Goal: Task Accomplishment & Management: Manage account settings

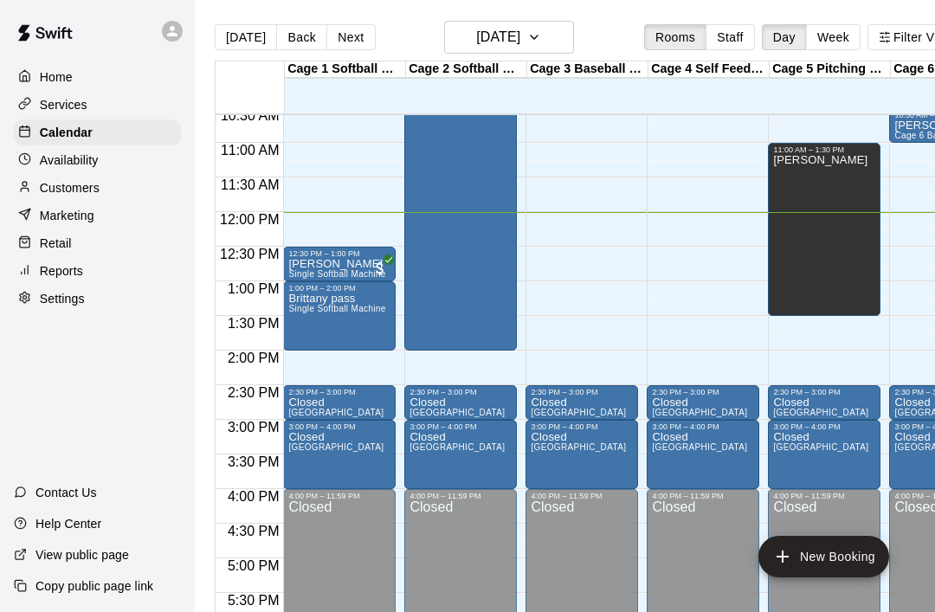
scroll to position [734, 0]
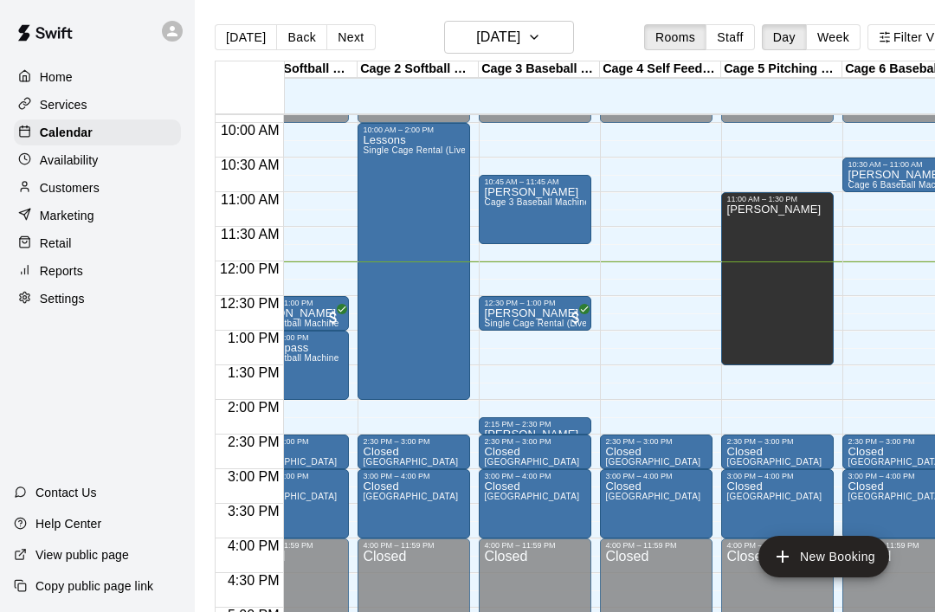
scroll to position [0, 48]
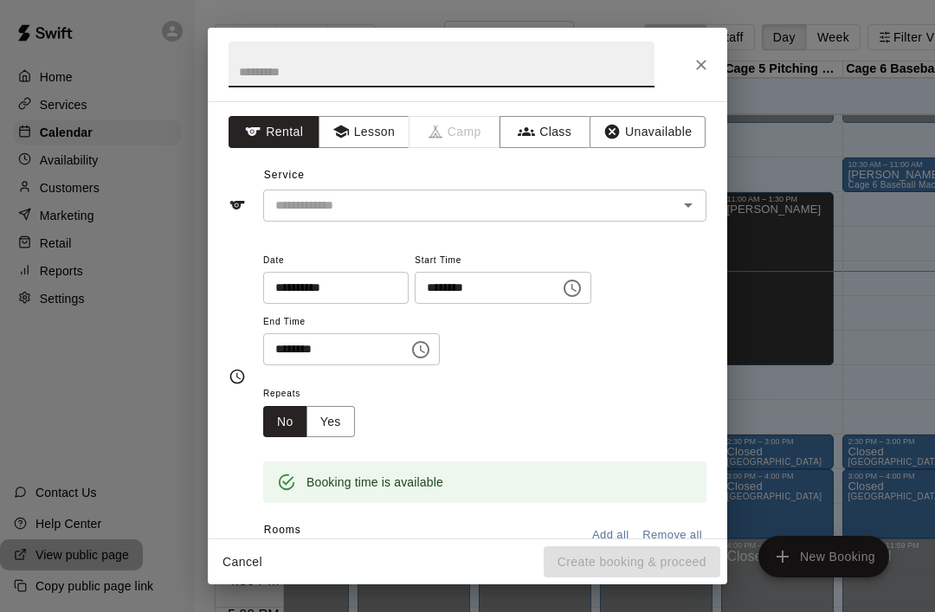
click at [254, 64] on input "text" at bounding box center [441, 65] width 426 height 46
click at [684, 201] on icon "Open" at bounding box center [688, 205] width 21 height 21
type input "*******"
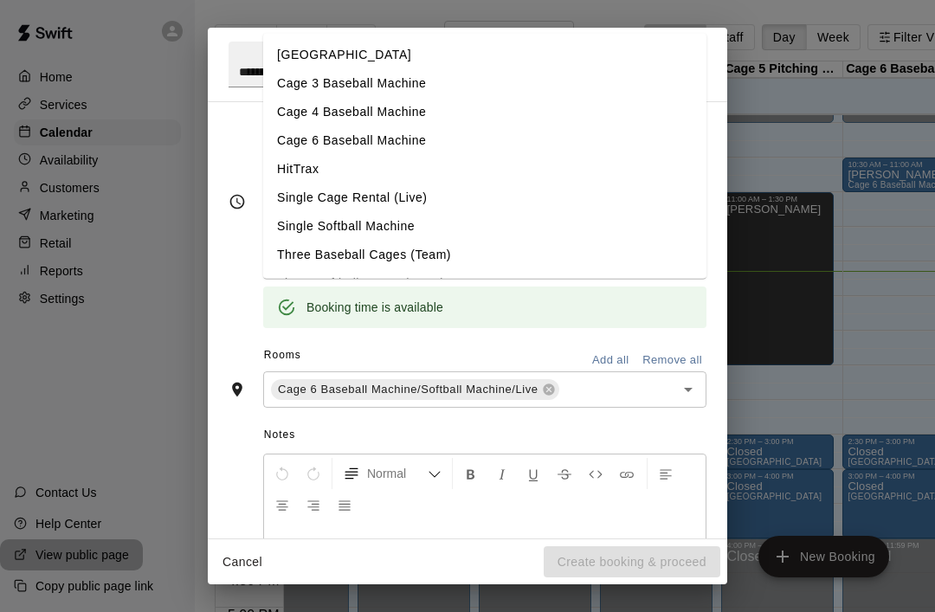
scroll to position [191, 0]
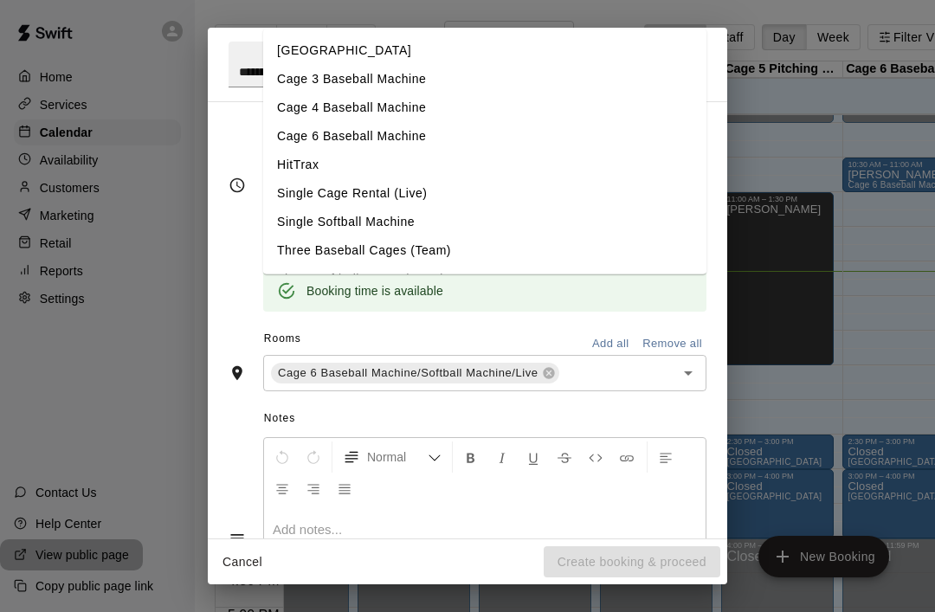
click at [289, 197] on li "Single Cage Rental (Live)" at bounding box center [484, 193] width 443 height 29
type input "**********"
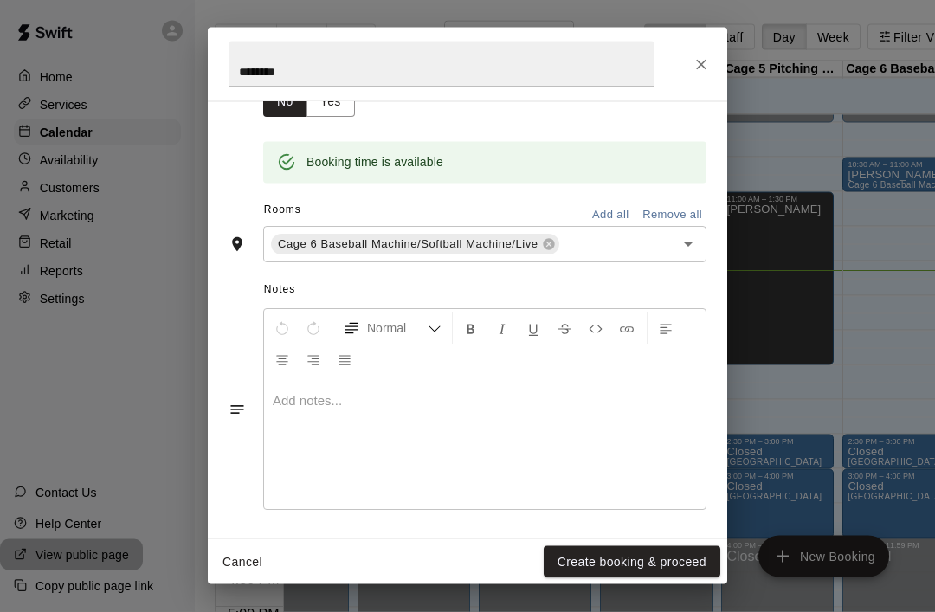
scroll to position [264, 0]
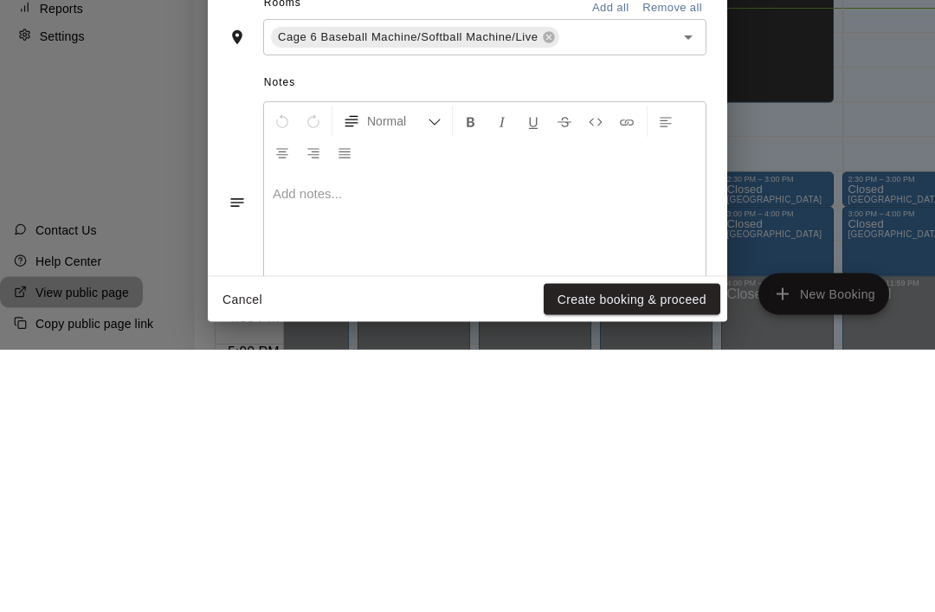
click at [650, 546] on button "Create booking & proceed" at bounding box center [631, 562] width 177 height 32
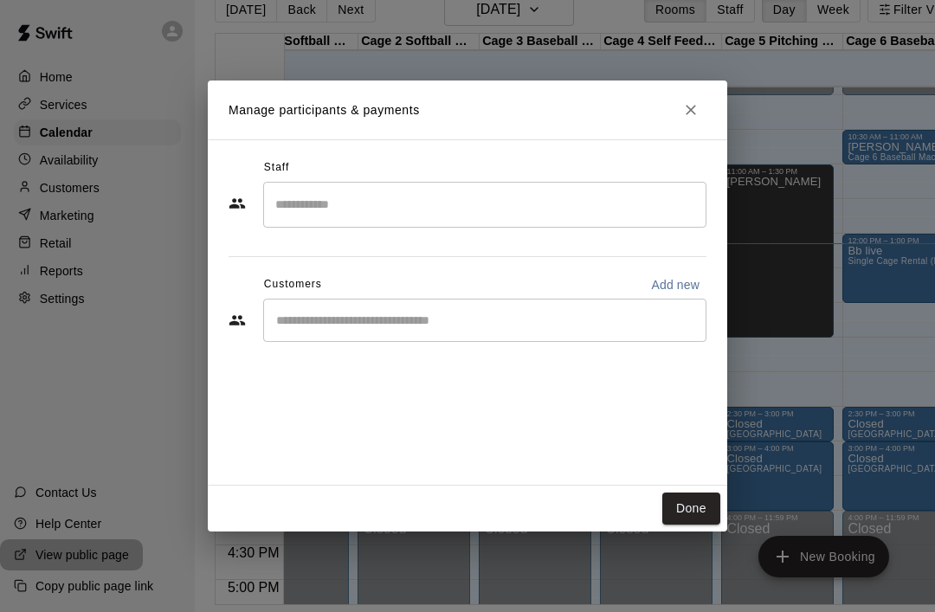
click at [694, 524] on button "Done" at bounding box center [691, 508] width 58 height 32
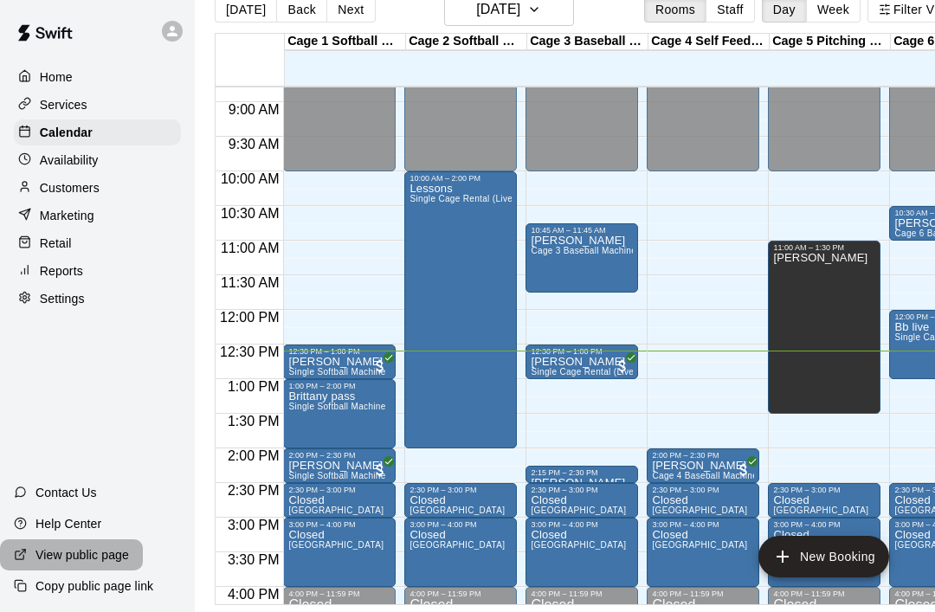
scroll to position [0, 0]
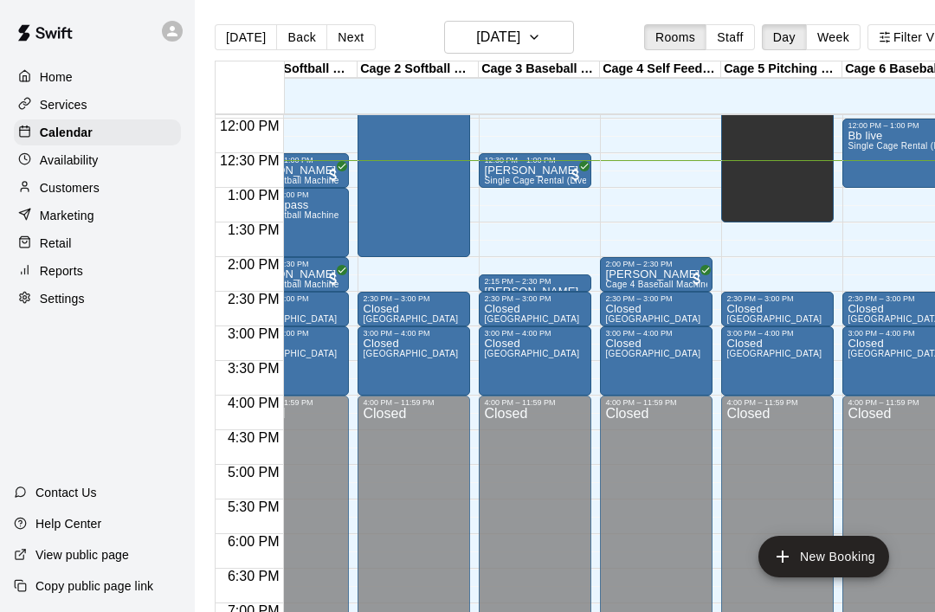
scroll to position [0, 48]
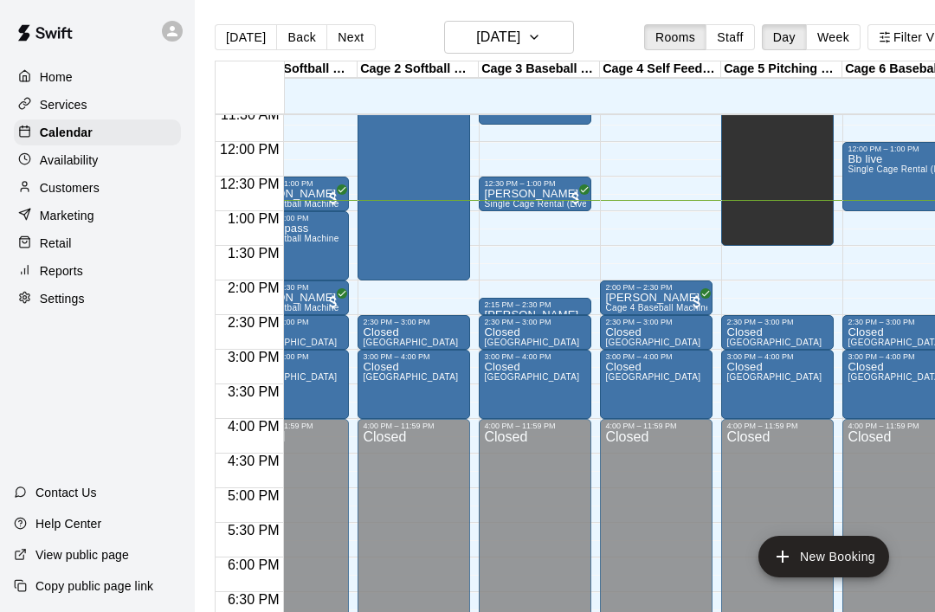
scroll to position [0, 48]
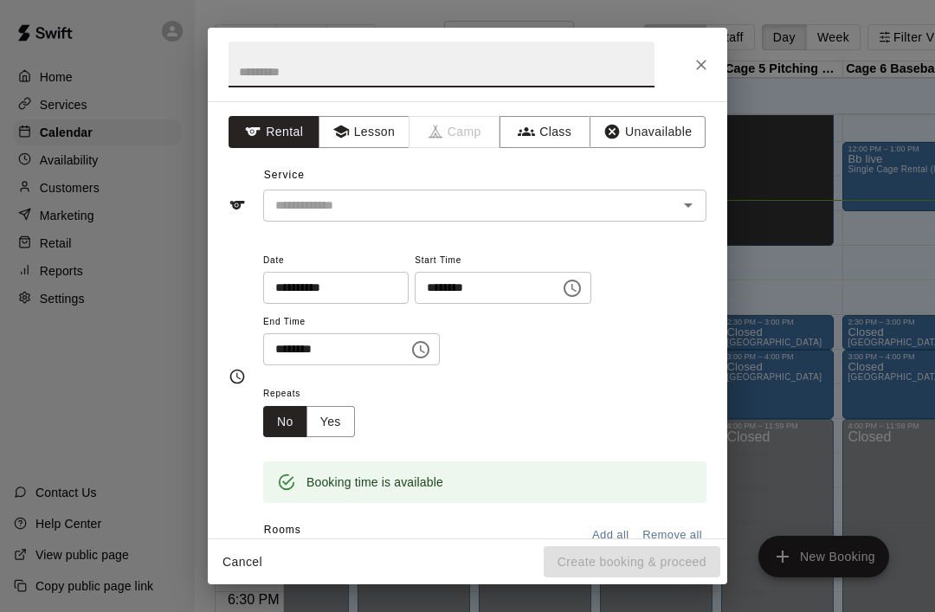
click at [242, 62] on input "text" at bounding box center [441, 65] width 426 height 46
type input "*****"
click at [295, 208] on input "text" at bounding box center [459, 206] width 382 height 22
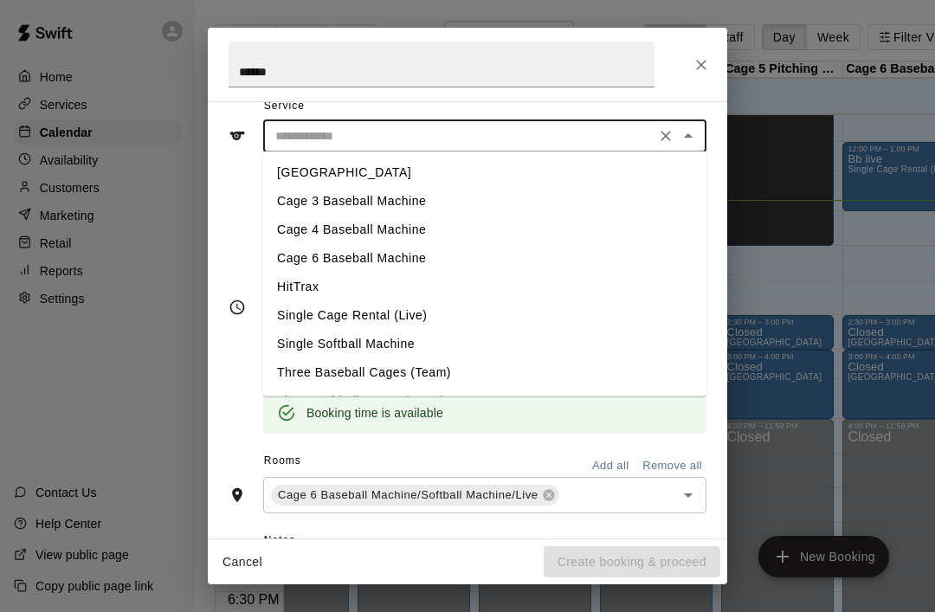
scroll to position [70, 0]
click at [286, 201] on li "Cage 3 Baseball Machine" at bounding box center [484, 200] width 443 height 29
type input "**********"
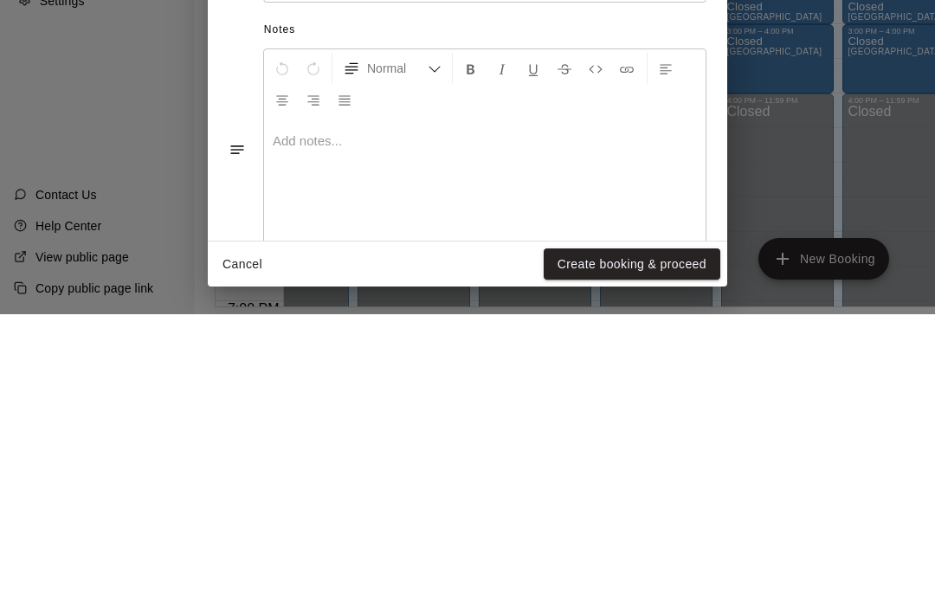
scroll to position [83, 0]
click at [645, 546] on button "Create booking & proceed" at bounding box center [631, 562] width 177 height 32
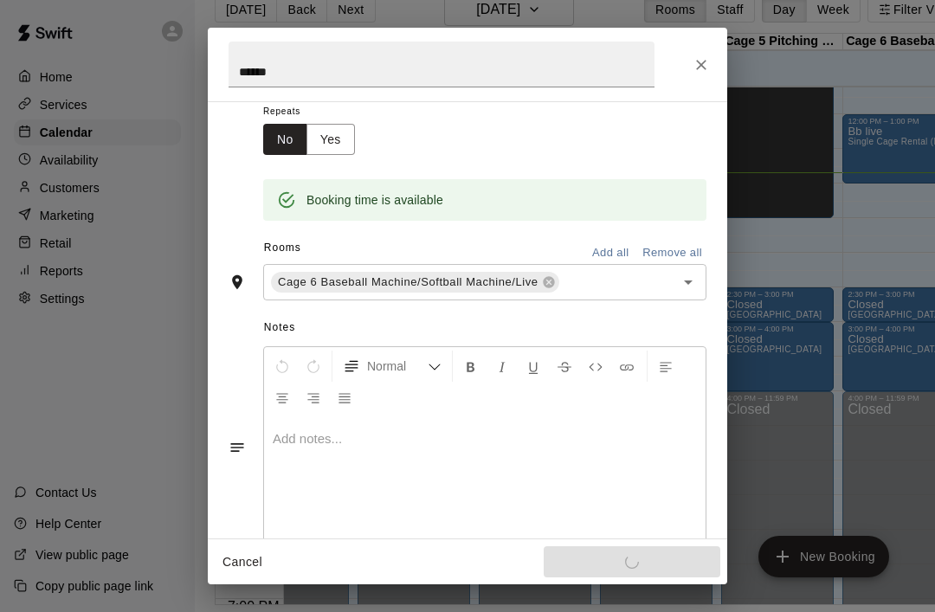
scroll to position [264, 0]
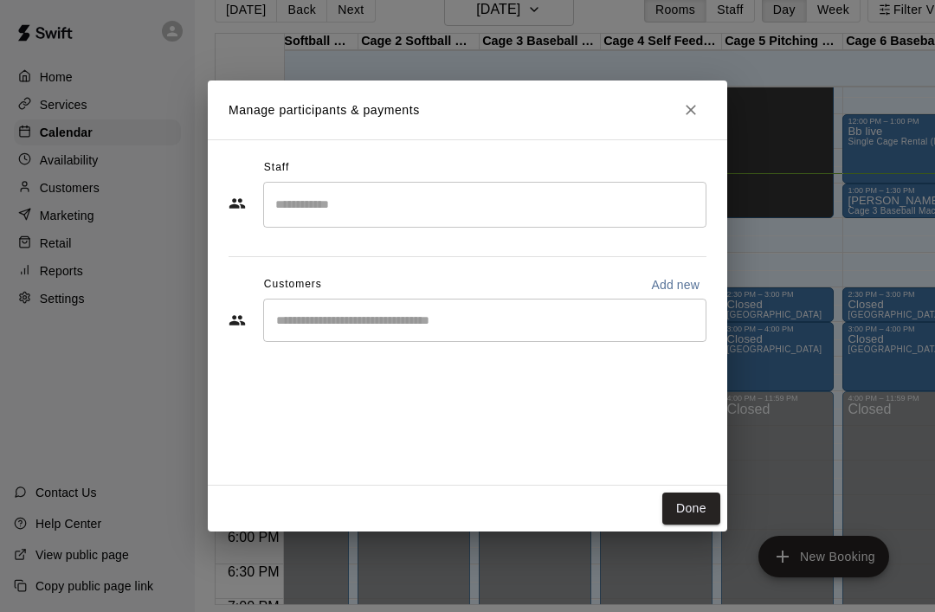
click at [701, 524] on button "Done" at bounding box center [691, 508] width 58 height 32
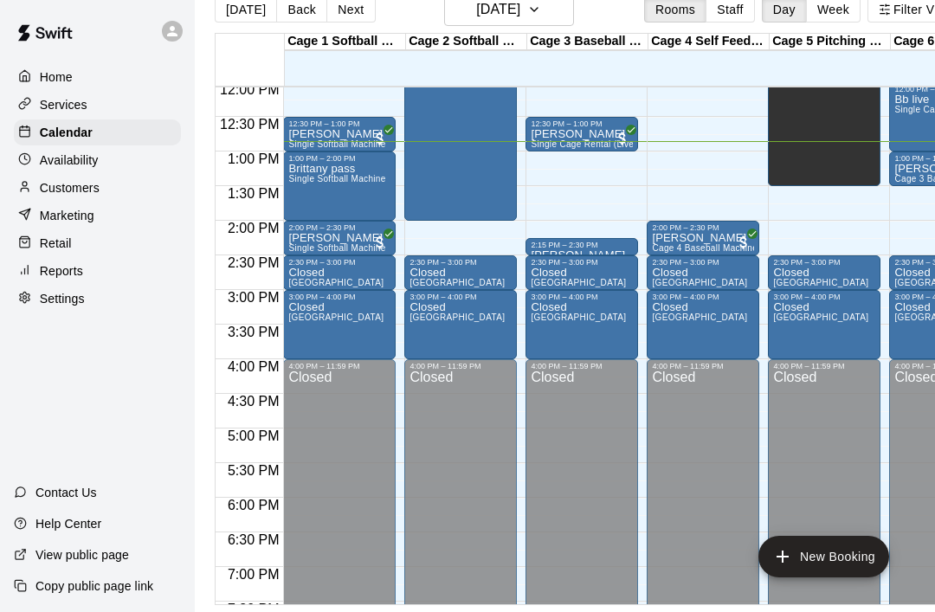
scroll to position [836, 0]
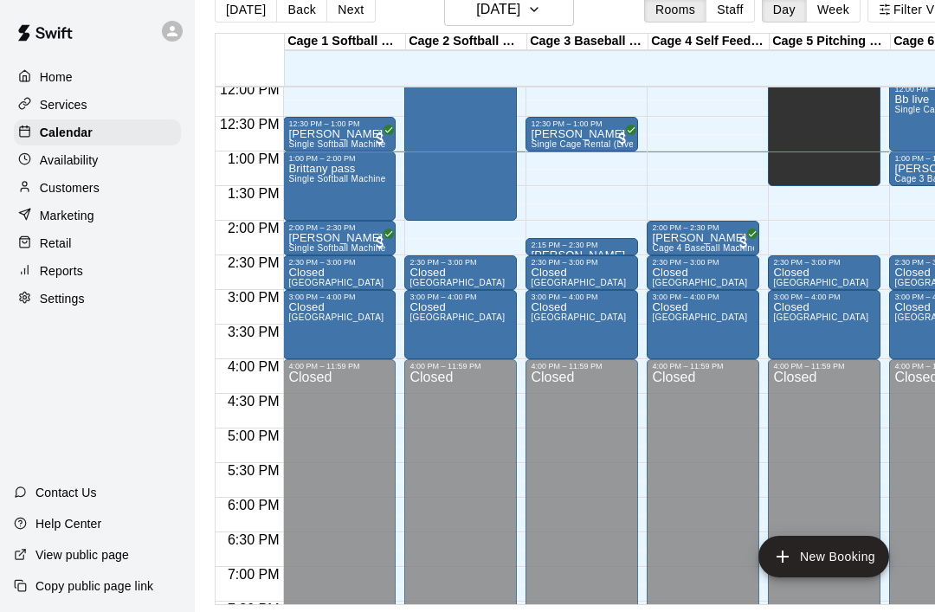
click at [871, 213] on div "12:00 AM – 10:00 AM Closed 11:00 AM – 1:30 PM Jason 2:30 PM – 3:00 PM Closed Bu…" at bounding box center [824, 81] width 112 height 1661
